Goal: Task Accomplishment & Management: Manage account settings

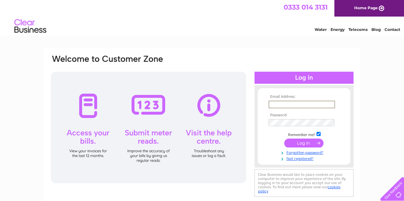
click at [294, 107] on input "text" at bounding box center [301, 105] width 66 height 8
type input "enquiries@abcarerepair.co.uk"
click at [284, 139] on input "submit" at bounding box center [303, 143] width 39 height 9
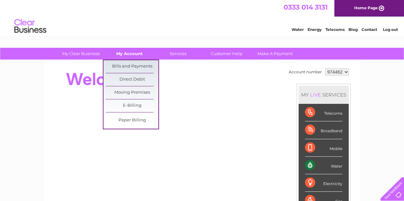
click at [135, 49] on link "My Account" at bounding box center [129, 54] width 53 height 12
click at [127, 69] on link "Bills and Payments" at bounding box center [132, 66] width 53 height 13
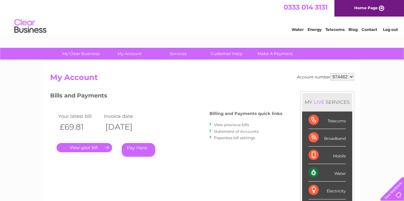
click at [82, 147] on link "." at bounding box center [85, 147] width 56 height 9
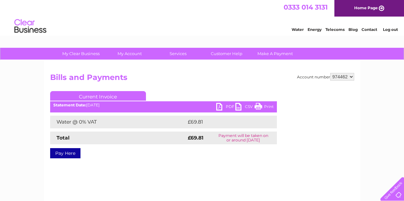
click at [217, 108] on link "PDF" at bounding box center [225, 107] width 19 height 9
click at [391, 30] on link "Log out" at bounding box center [390, 29] width 15 height 5
